Goal: Information Seeking & Learning: Get advice/opinions

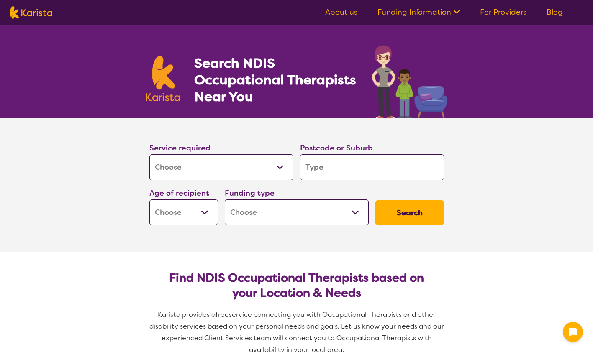
select select "[MEDICAL_DATA]"
click at [379, 176] on input "search" at bounding box center [372, 167] width 144 height 26
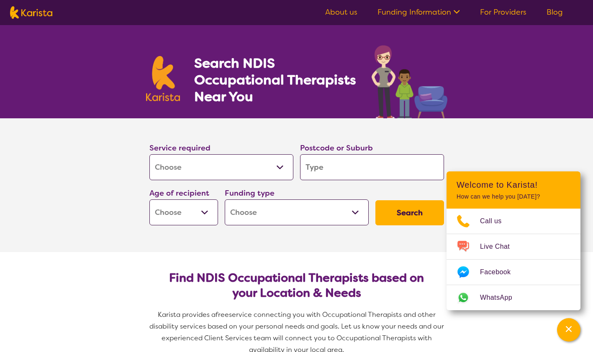
paste input "2228"
type input "2228"
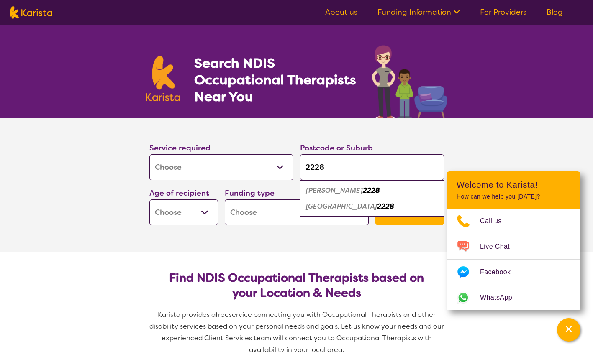
type input "2228"
click at [211, 214] on select "Early Childhood - 0 to 9 Child - 10 to 11 Adolescent - 12 to 17 Adult - 18 to 6…" at bounding box center [183, 213] width 69 height 26
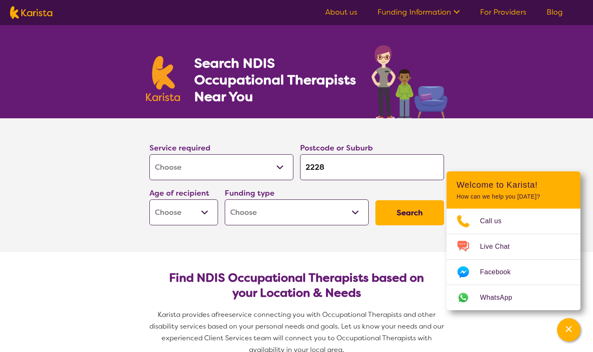
select select "AD"
click at [149, 200] on select "Early Childhood - 0 to 9 Child - 10 to 11 Adolescent - 12 to 17 Adult - 18 to 6…" at bounding box center [183, 213] width 69 height 26
select select "AD"
click at [293, 222] on select "Home Care Package (HCP) National Disability Insurance Scheme (NDIS) I don't know" at bounding box center [297, 213] width 144 height 26
select select "NDIS"
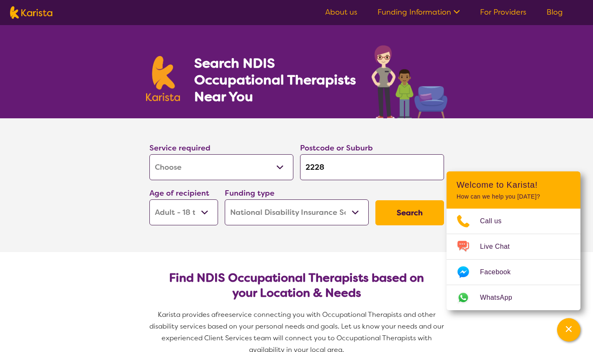
click at [225, 200] on select "Home Care Package (HCP) National Disability Insurance Scheme (NDIS) I don't know" at bounding box center [297, 213] width 144 height 26
select select "NDIS"
click at [412, 215] on button "Search" at bounding box center [409, 212] width 69 height 25
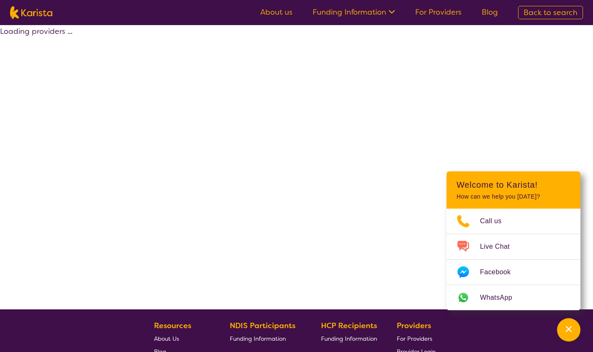
select select "by_score"
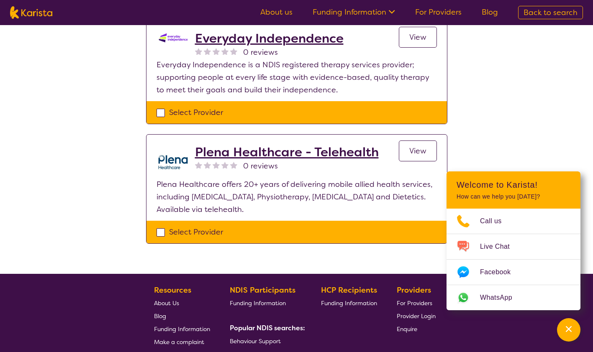
scroll to position [544, 0]
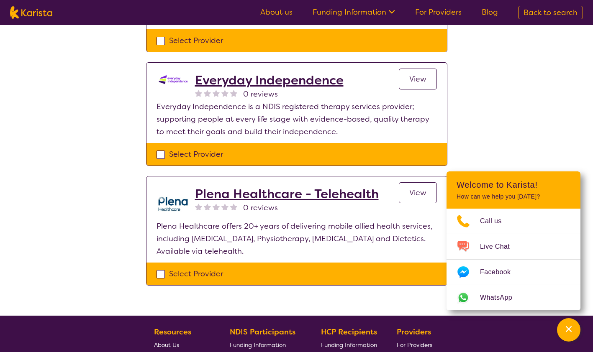
click at [275, 73] on h2 "Everyday Independence" at bounding box center [269, 80] width 149 height 15
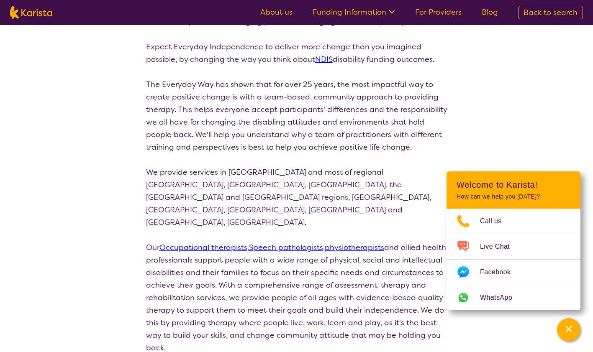
scroll to position [66, 0]
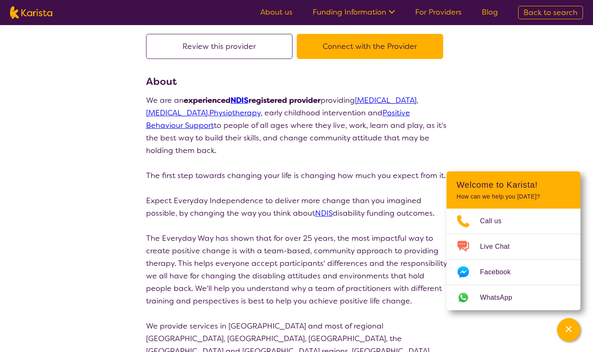
click at [416, 99] on link "[MEDICAL_DATA]" at bounding box center [386, 100] width 62 height 10
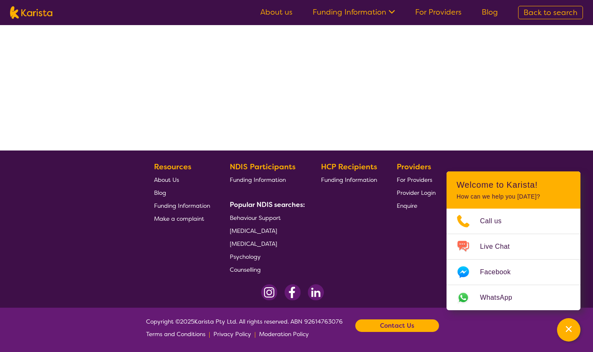
select select "by_score"
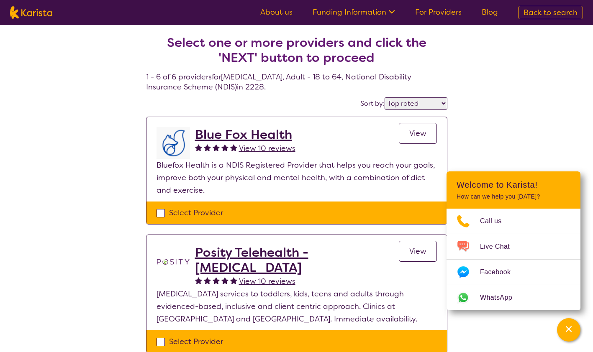
select select "[MEDICAL_DATA]"
select select "AD"
select select "NDIS"
select select "[MEDICAL_DATA]"
select select "AD"
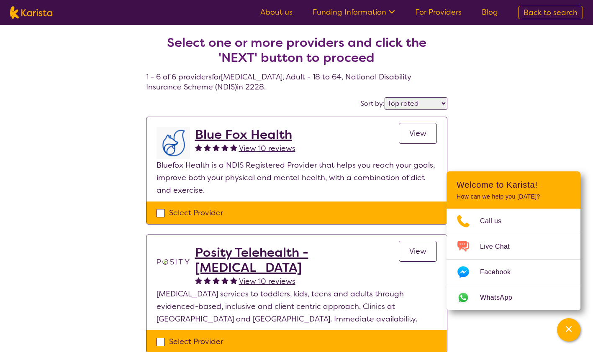
select select "NDIS"
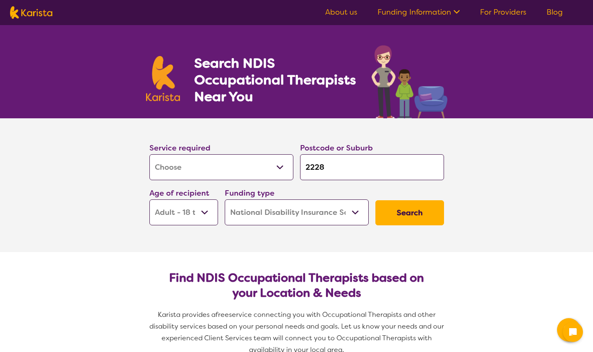
select select "[MEDICAL_DATA]"
select select "AD"
select select "NDIS"
select select "[MEDICAL_DATA]"
select select "AD"
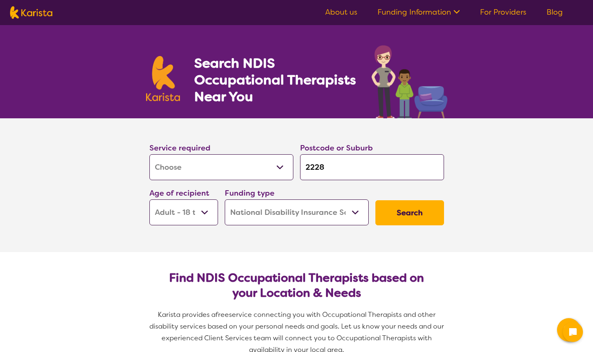
select select "NDIS"
